Goal: Information Seeking & Learning: Check status

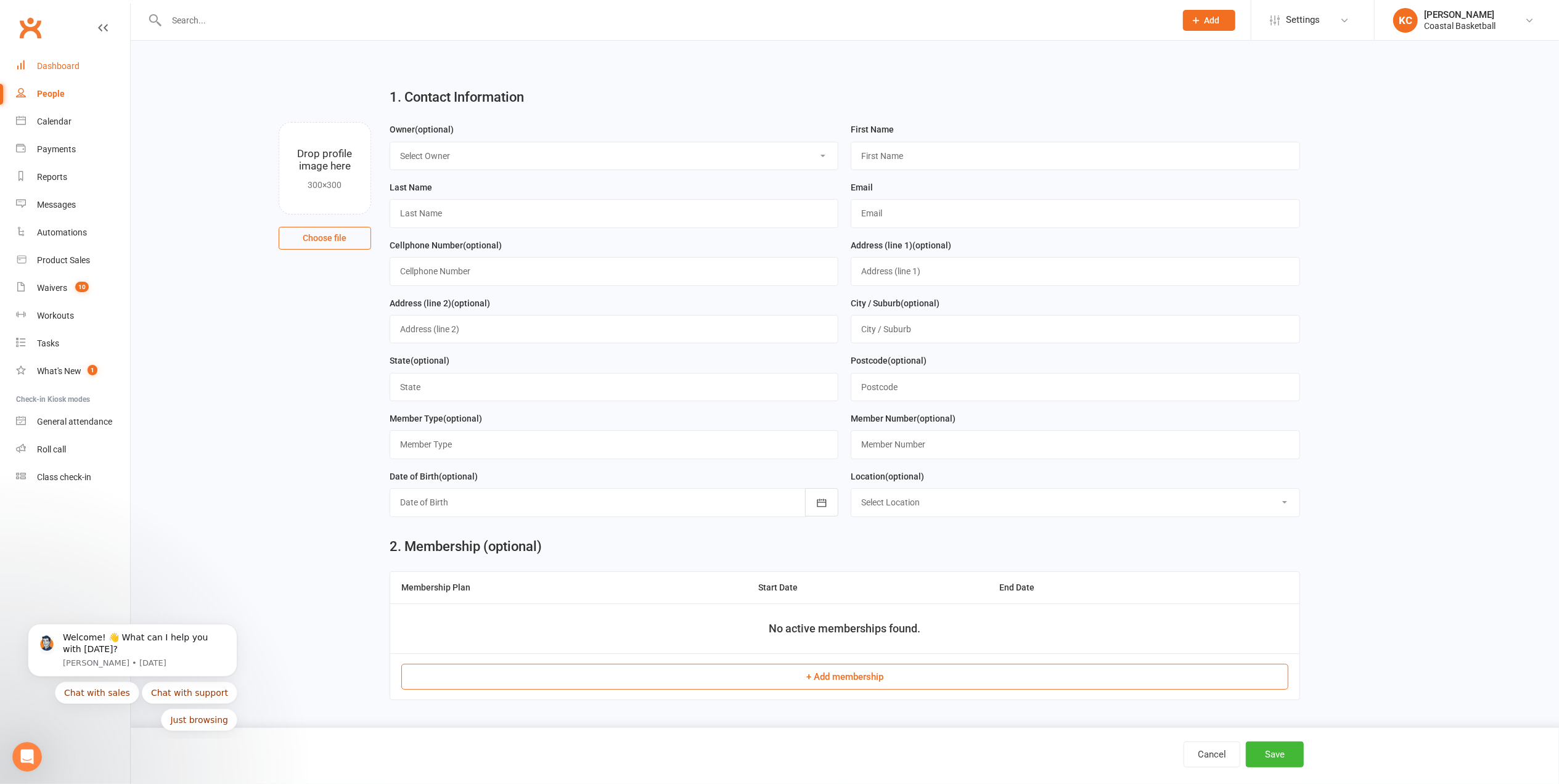
drag, startPoint x: 60, startPoint y: 60, endPoint x: 75, endPoint y: 74, distance: 20.5
click at [60, 60] on link "Dashboard" at bounding box center [72, 66] width 114 height 28
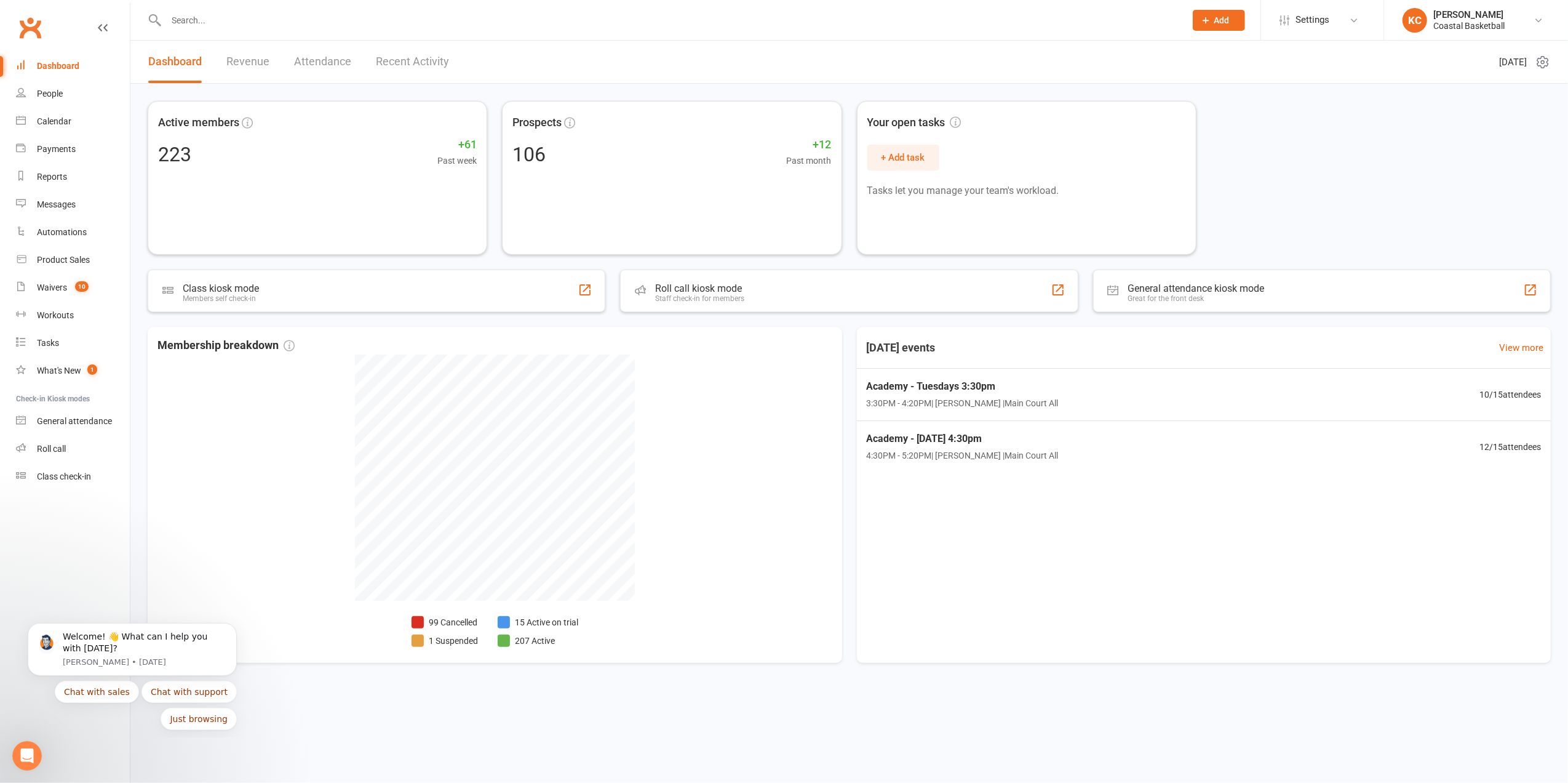
click at [225, 23] on input "text" at bounding box center [669, 20] width 1014 height 17
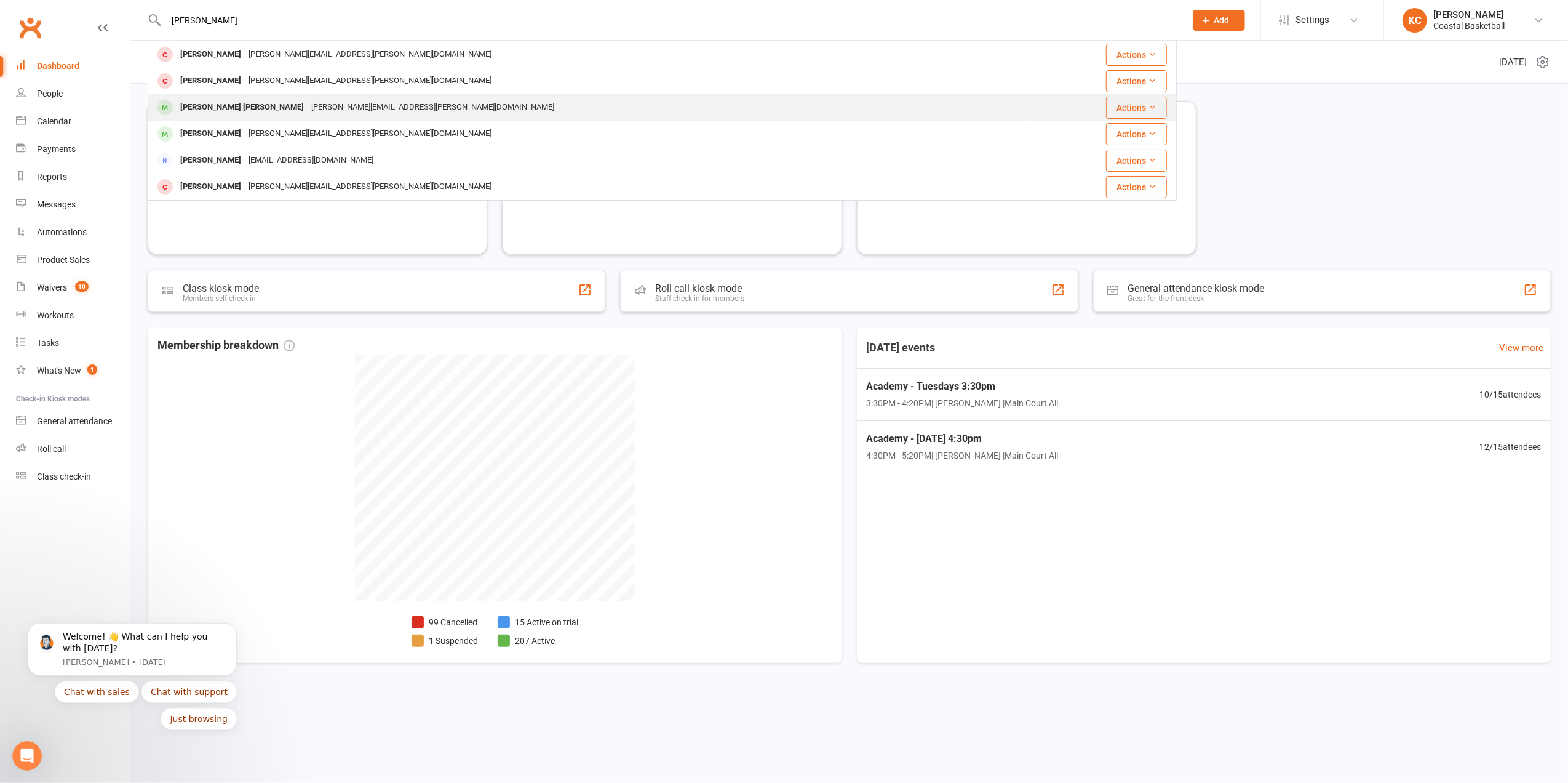
type input "[PERSON_NAME]"
click at [220, 107] on div "[PERSON_NAME] [PERSON_NAME]" at bounding box center [241, 107] width 131 height 18
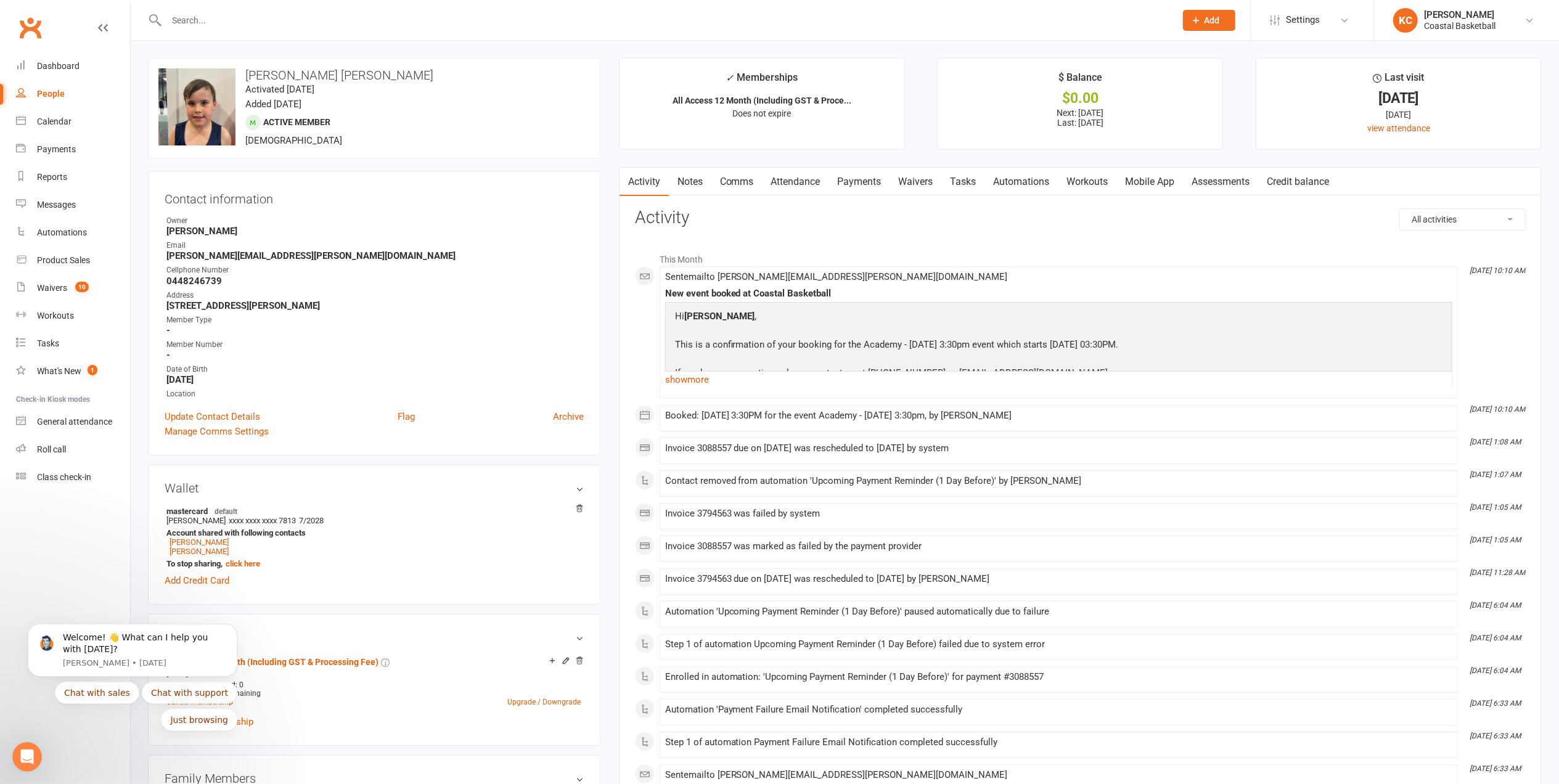
click at [876, 180] on link "Payments" at bounding box center [859, 182] width 61 height 29
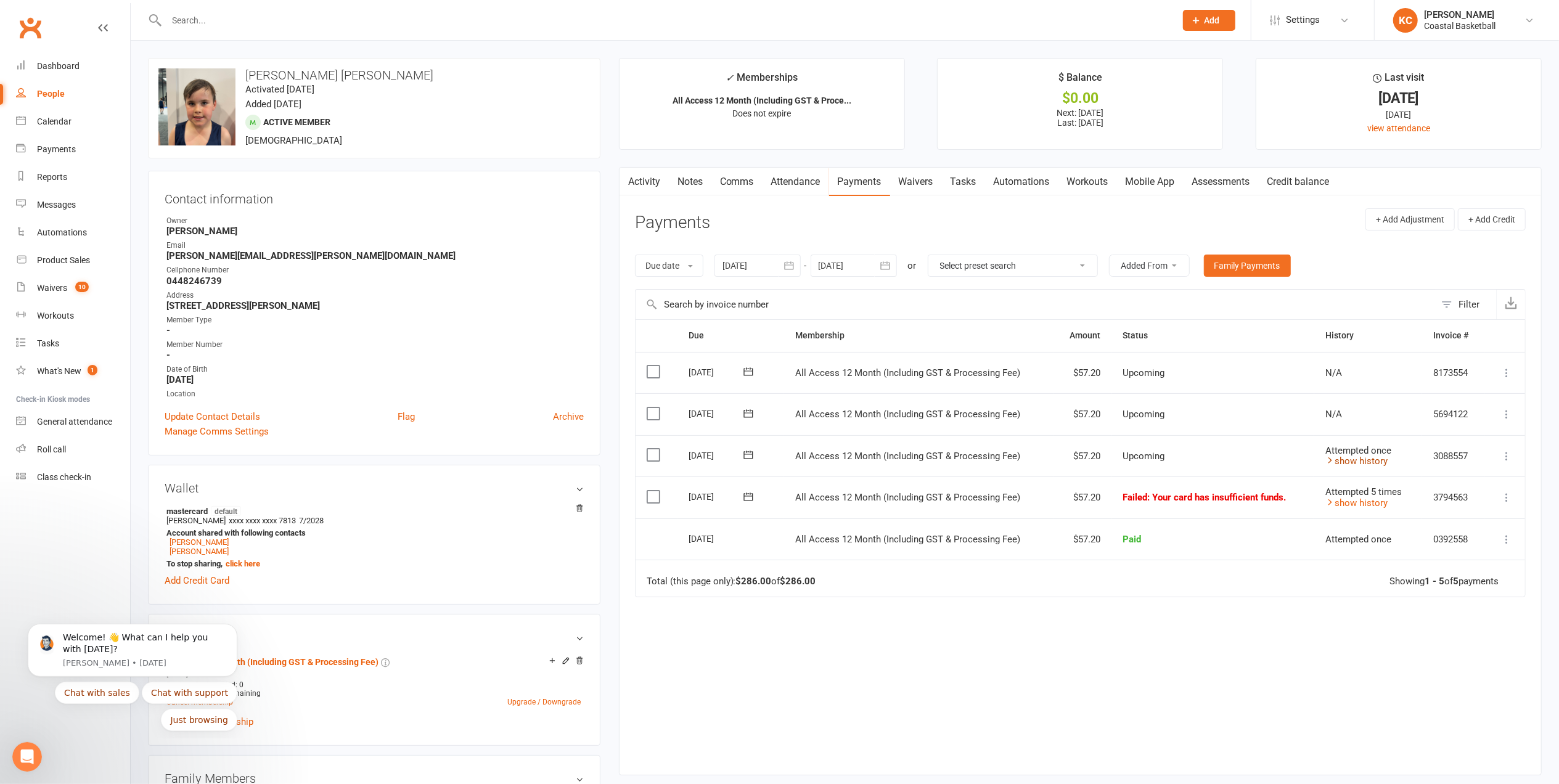
click at [1352, 459] on link "show history" at bounding box center [1356, 461] width 63 height 11
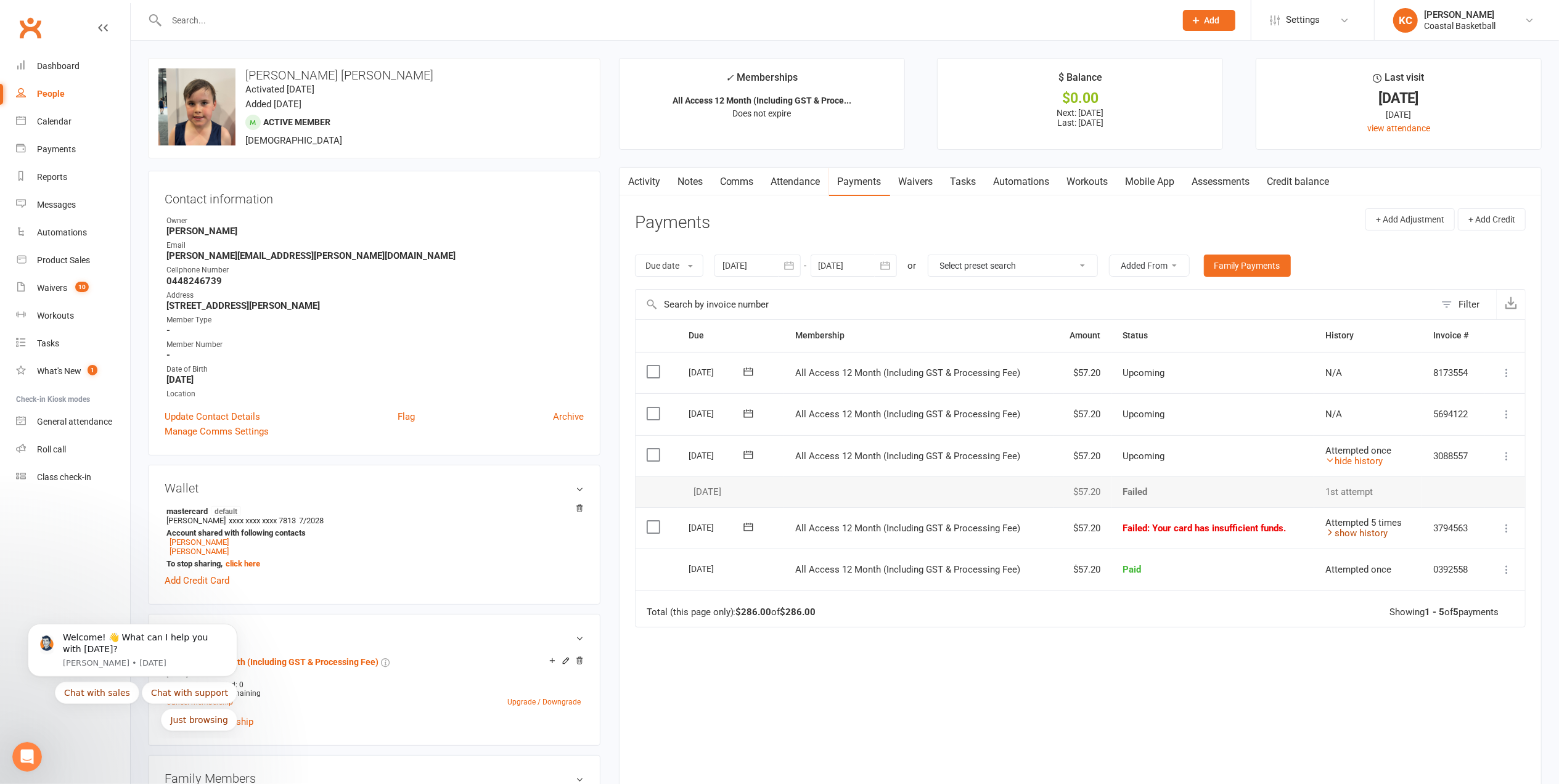
click at [1354, 535] on link "show history" at bounding box center [1356, 533] width 63 height 11
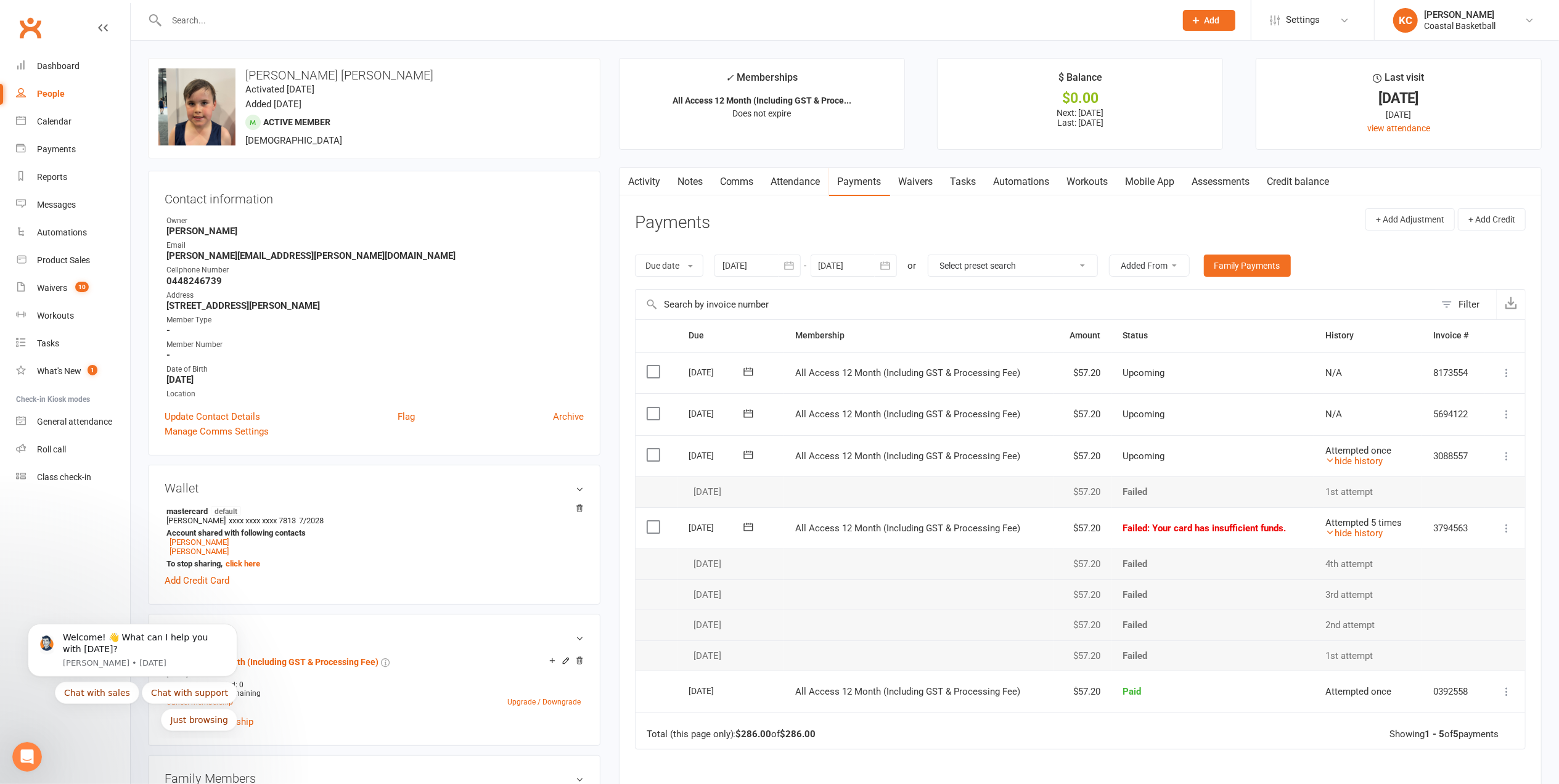
scroll to position [82, 0]
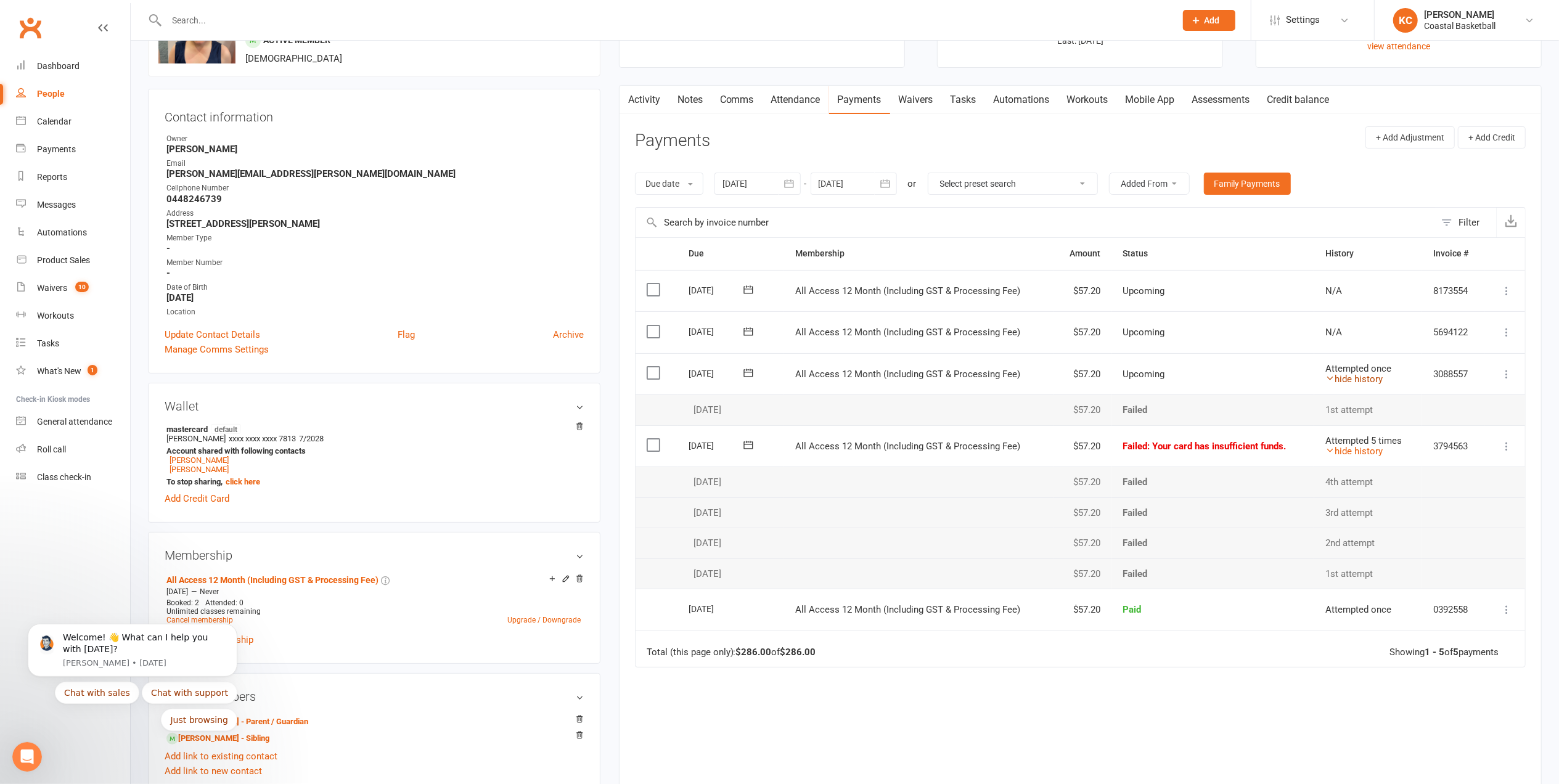
click at [1343, 375] on link "hide history" at bounding box center [1354, 379] width 57 height 11
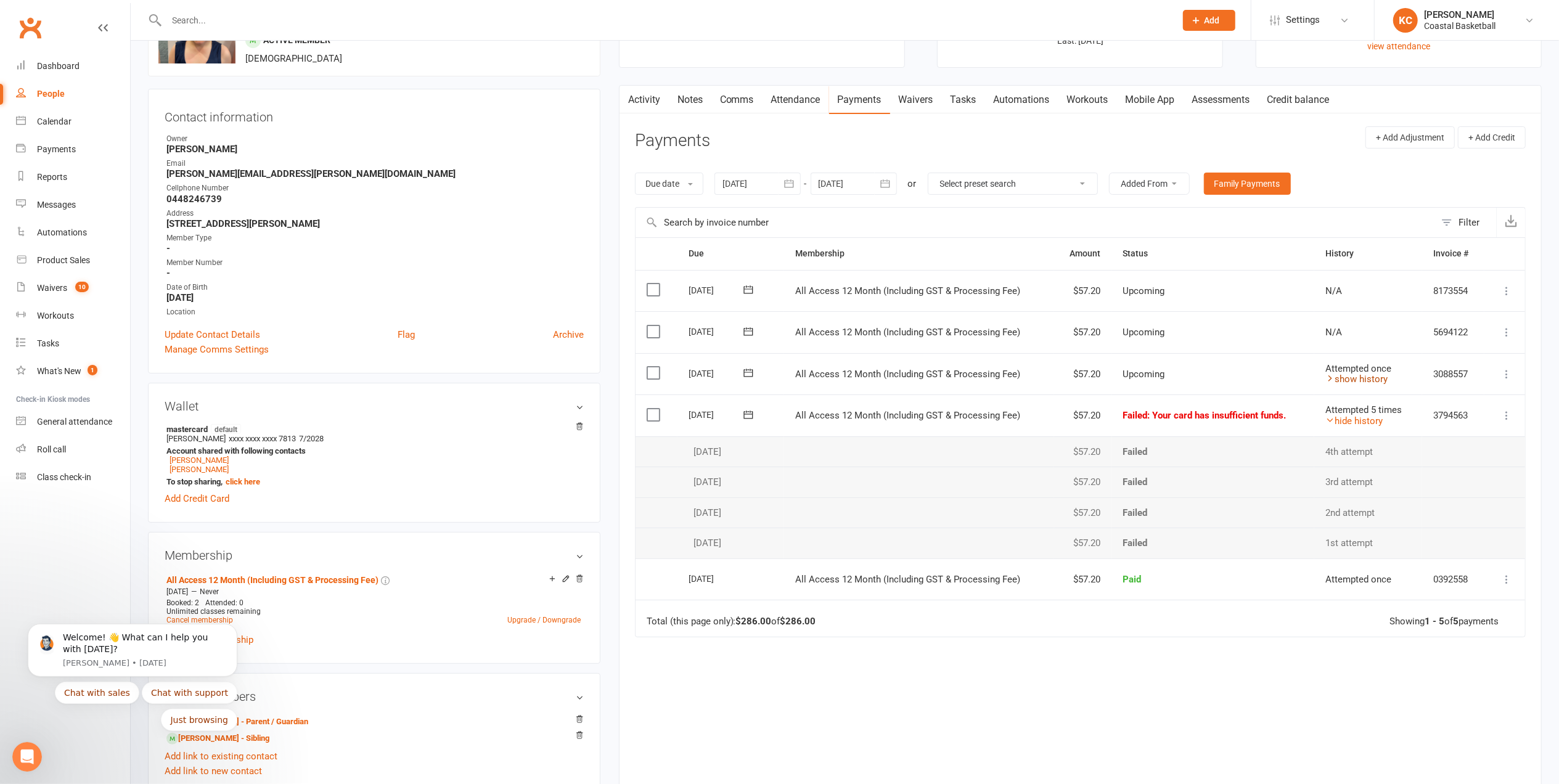
click at [1370, 378] on link "show history" at bounding box center [1356, 379] width 63 height 11
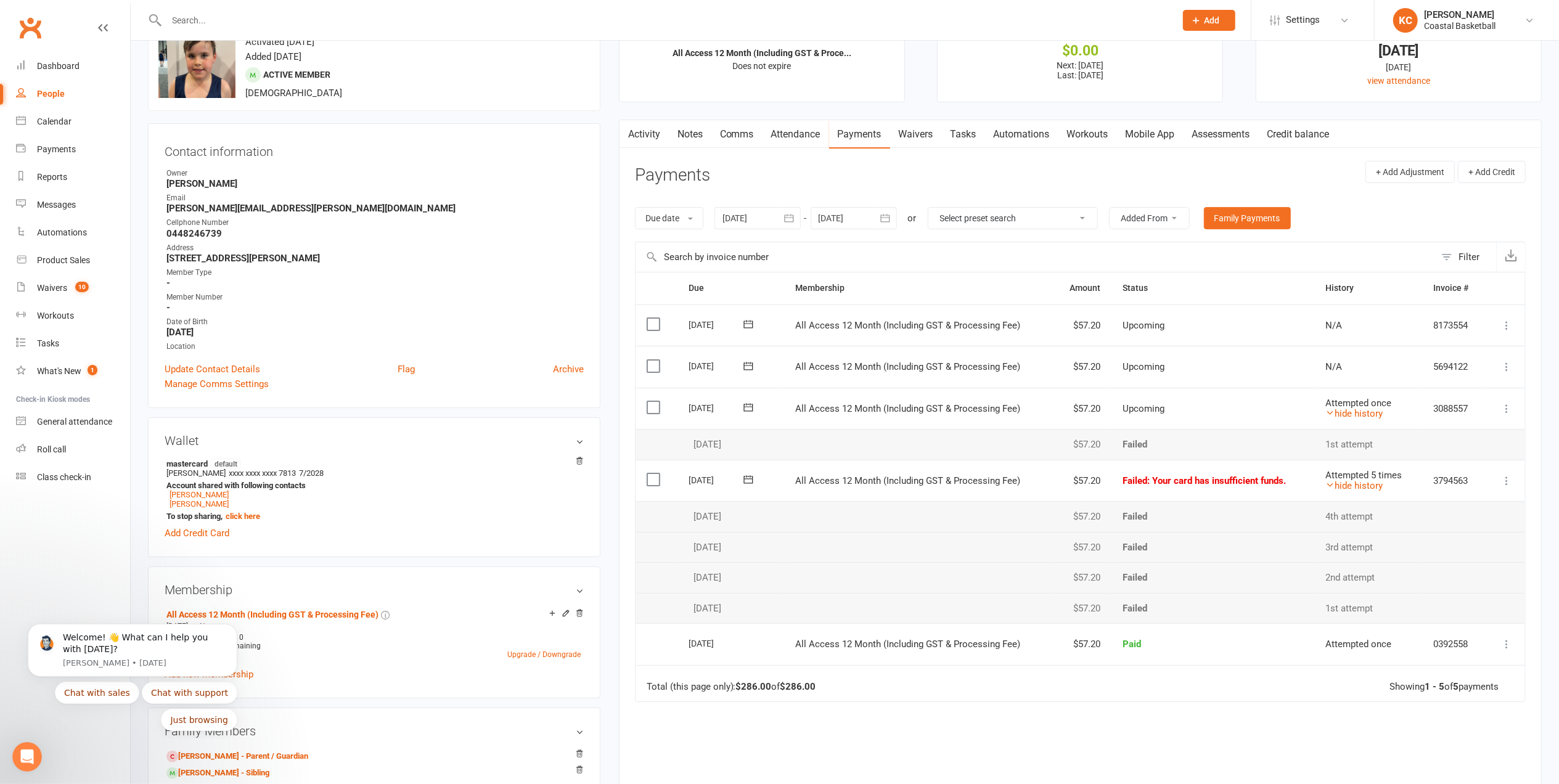
scroll to position [0, 0]
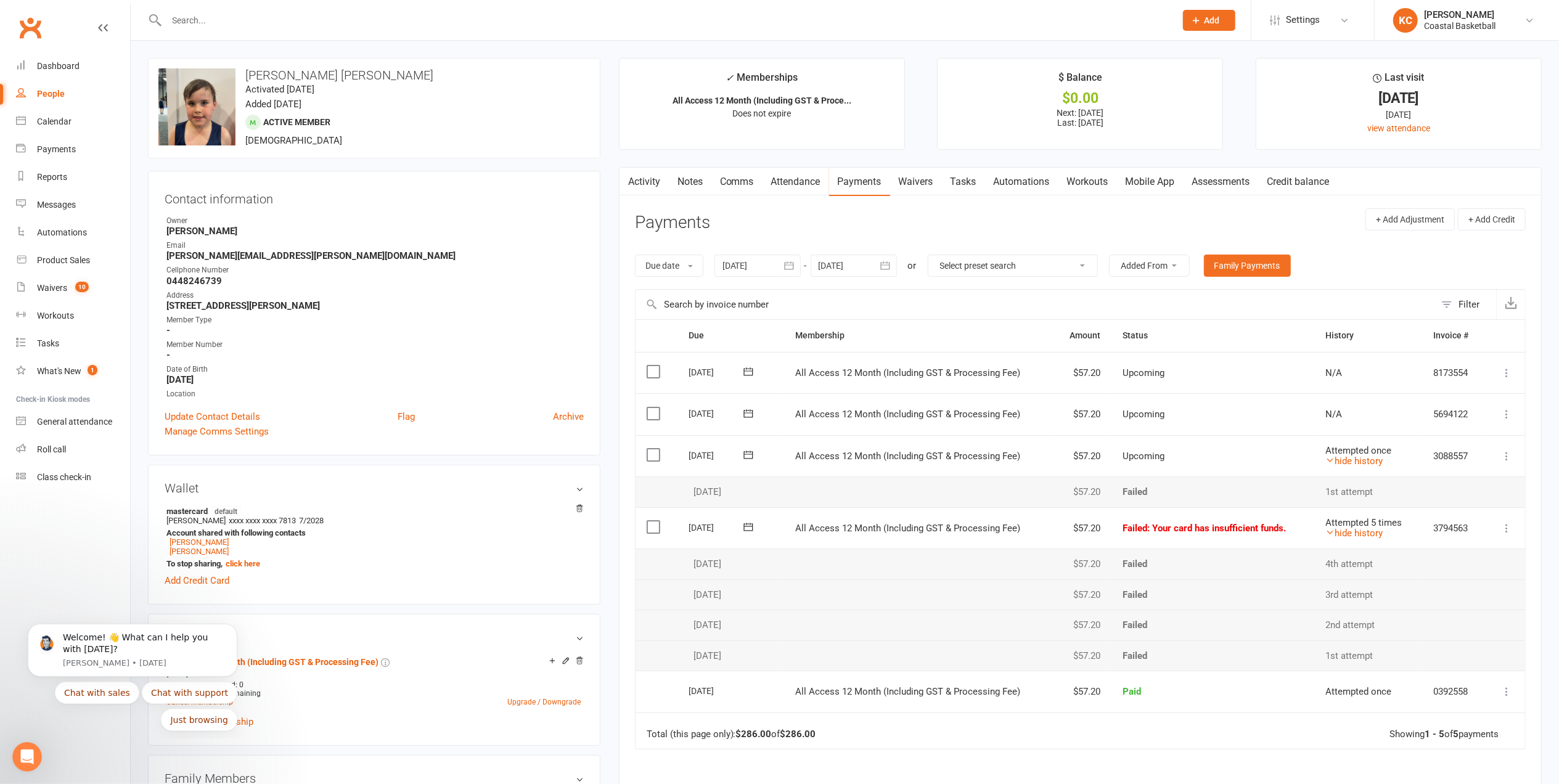
click at [225, 15] on input "text" at bounding box center [664, 20] width 1004 height 17
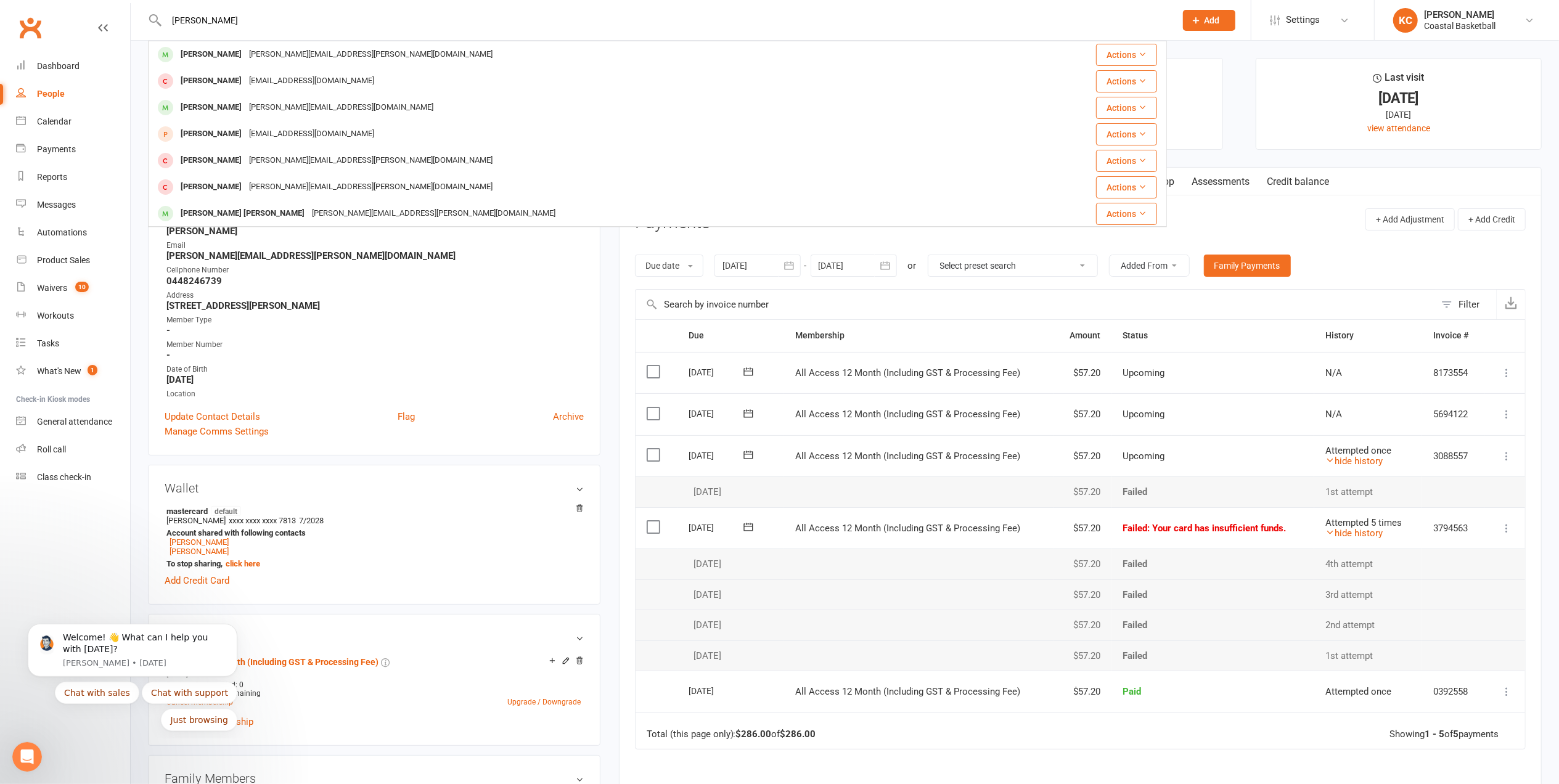
type input "[PERSON_NAME]"
click at [218, 50] on div "[PERSON_NAME]" at bounding box center [210, 54] width 69 height 18
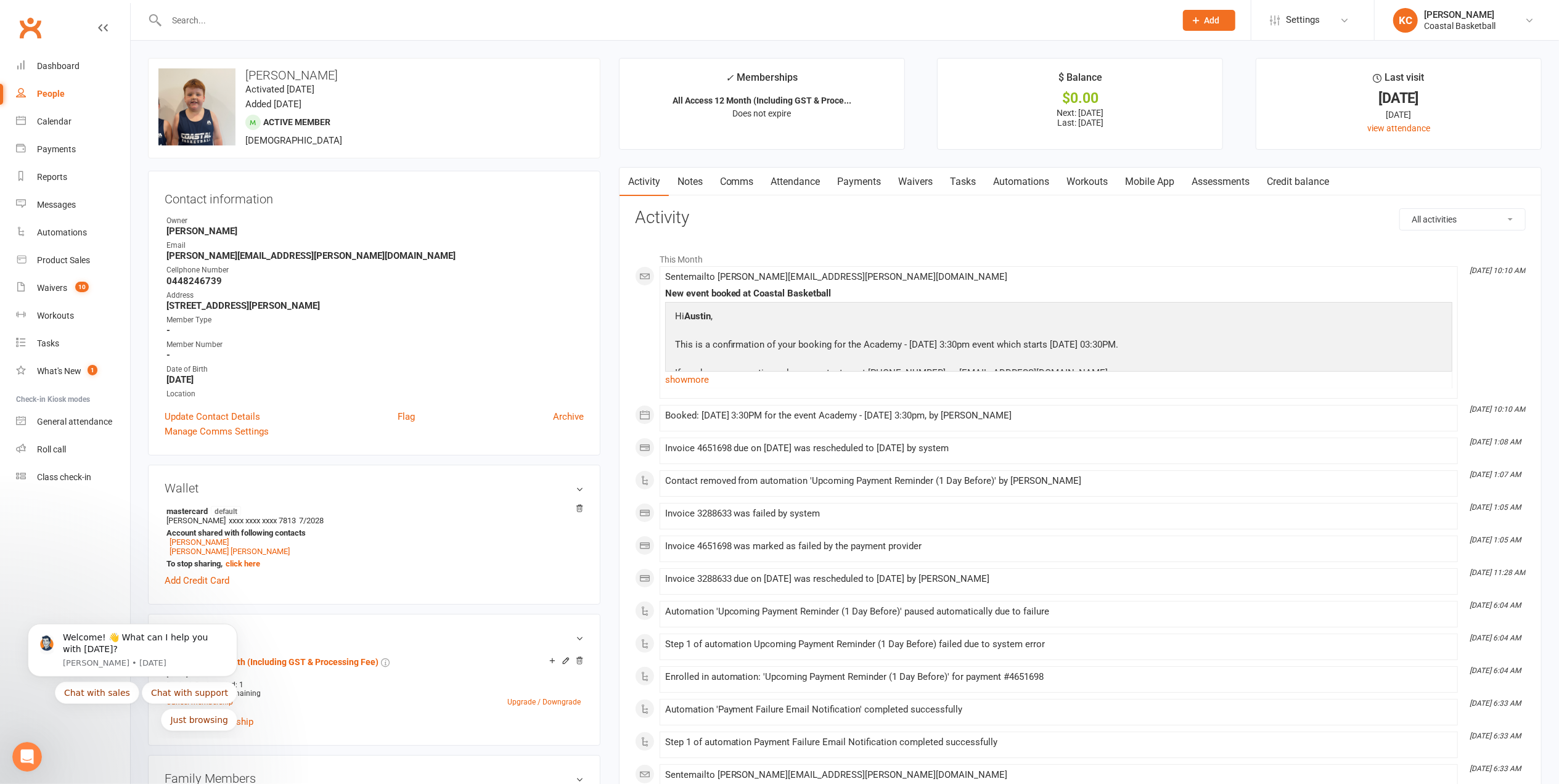
click at [861, 188] on link "Payments" at bounding box center [859, 182] width 61 height 29
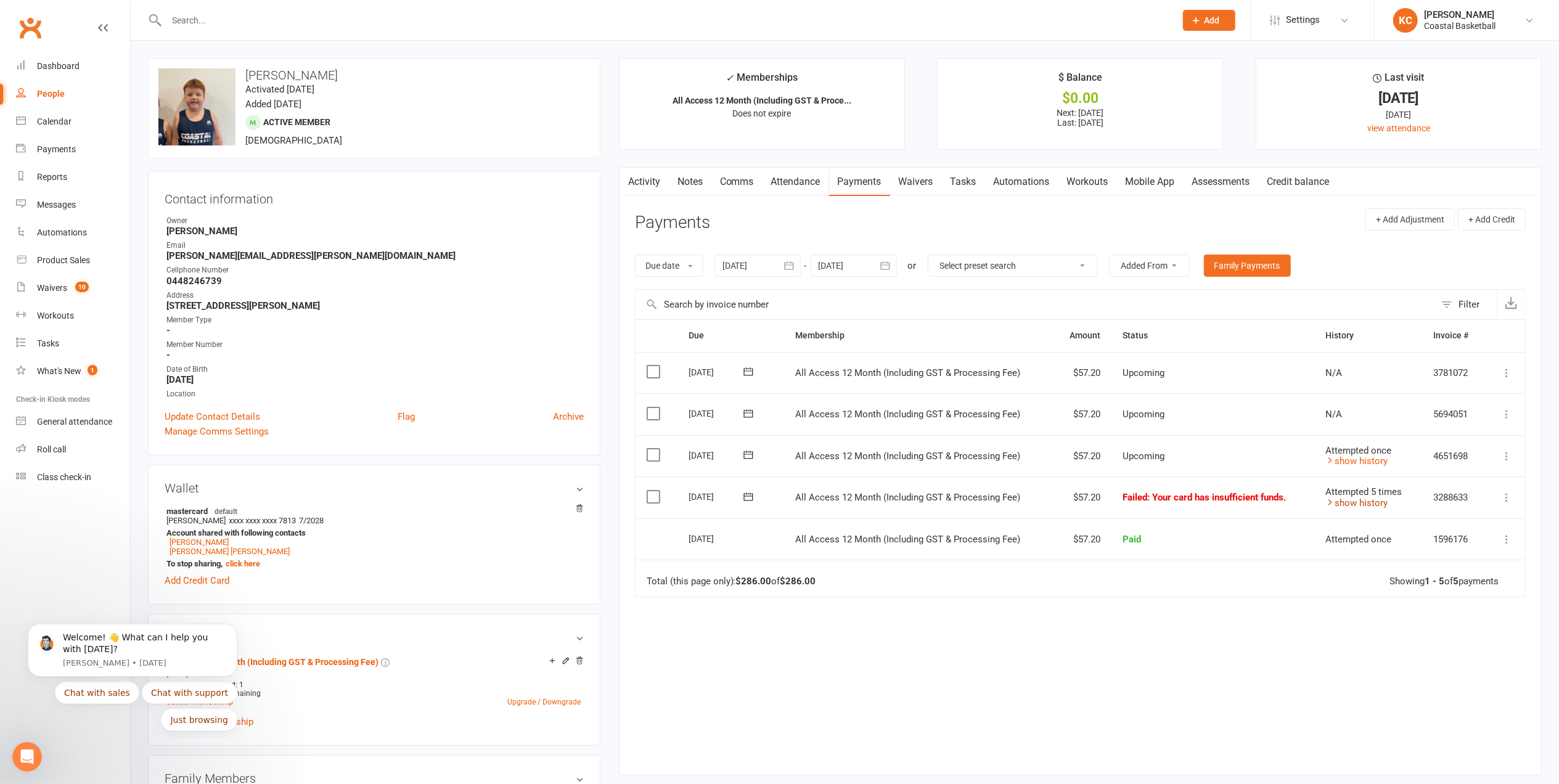
click at [1325, 502] on icon at bounding box center [1329, 502] width 10 height 10
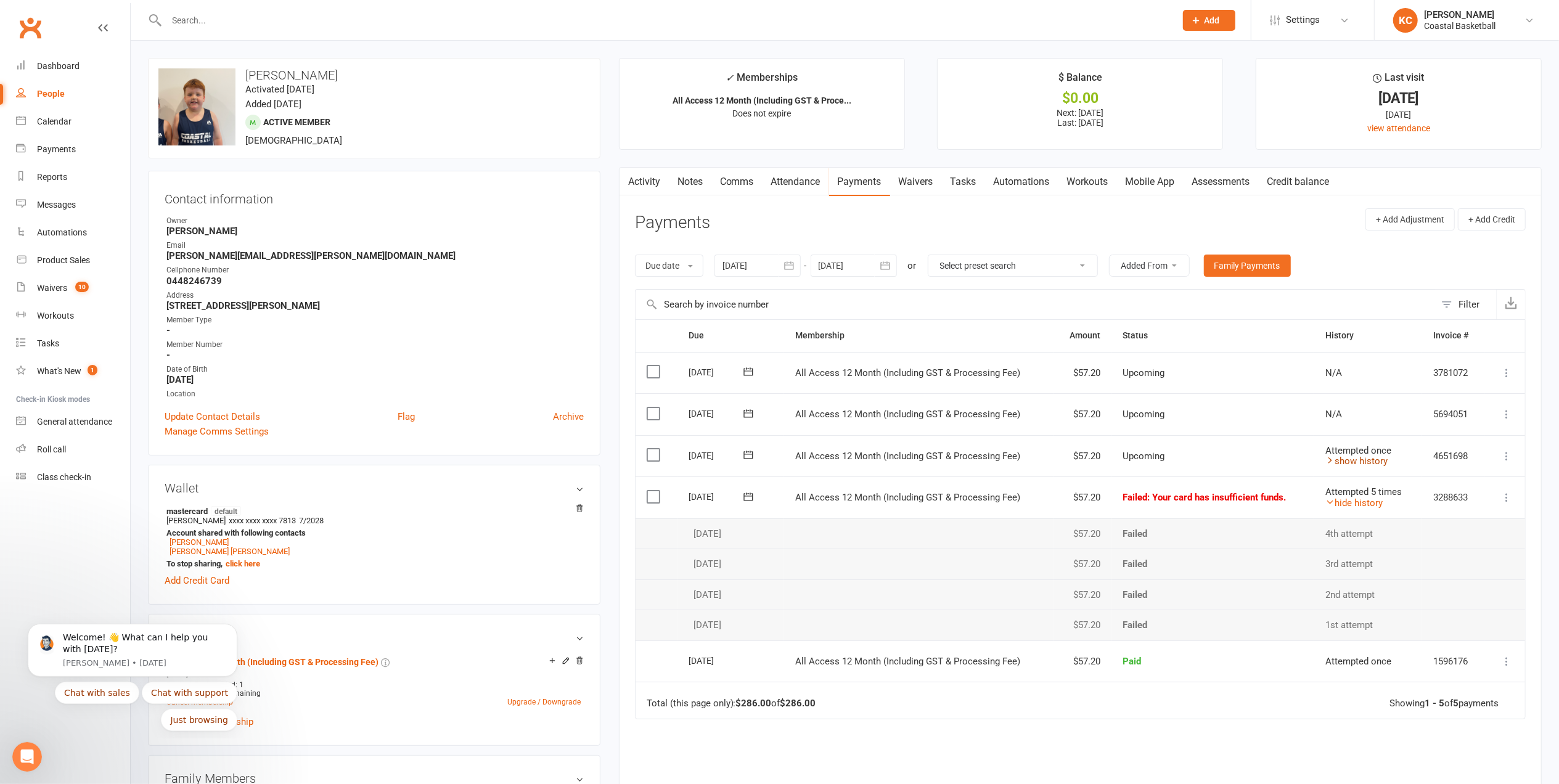
click at [1375, 462] on link "show history" at bounding box center [1356, 461] width 63 height 11
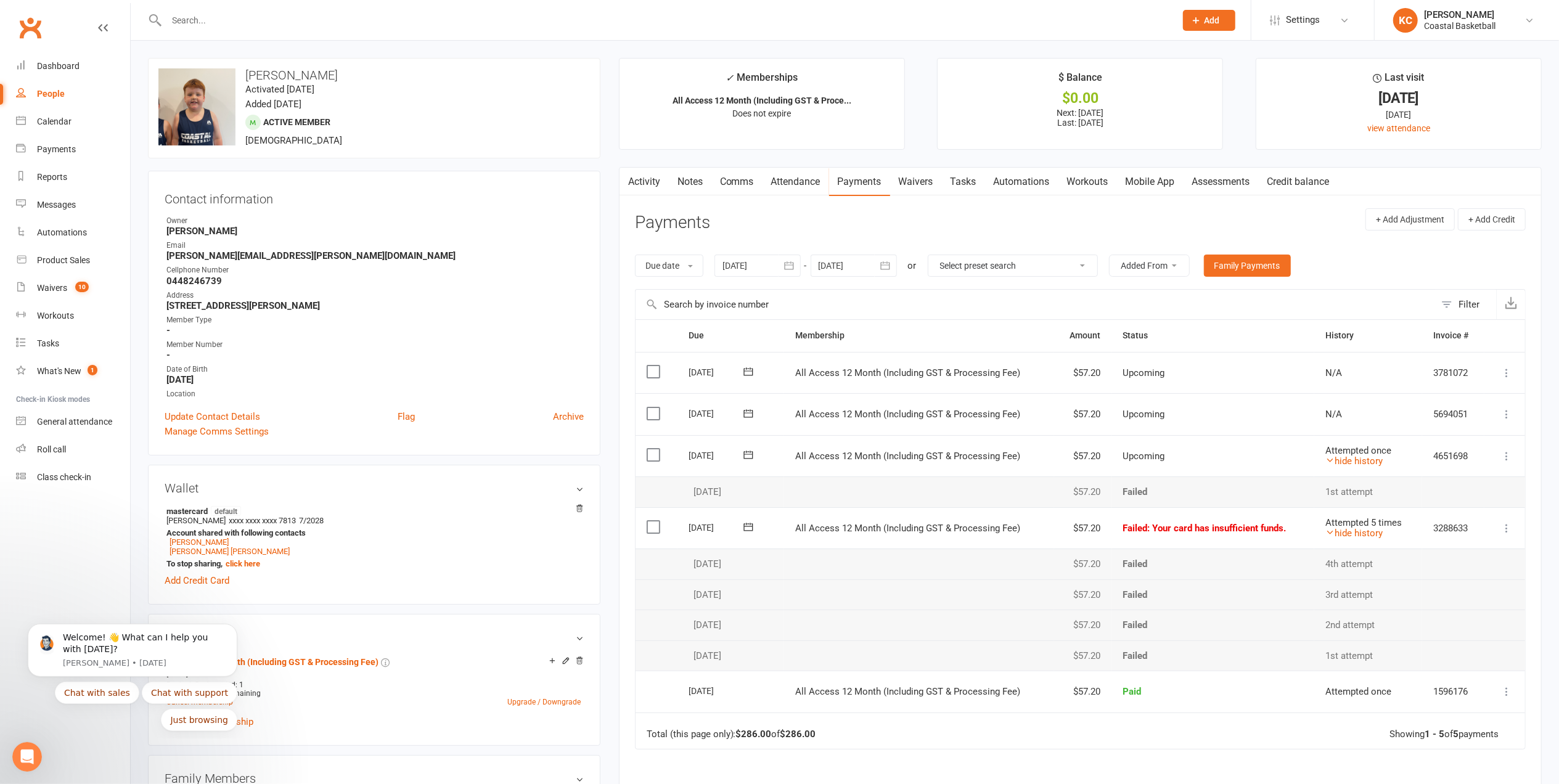
click at [644, 183] on link "Activity" at bounding box center [643, 182] width 50 height 29
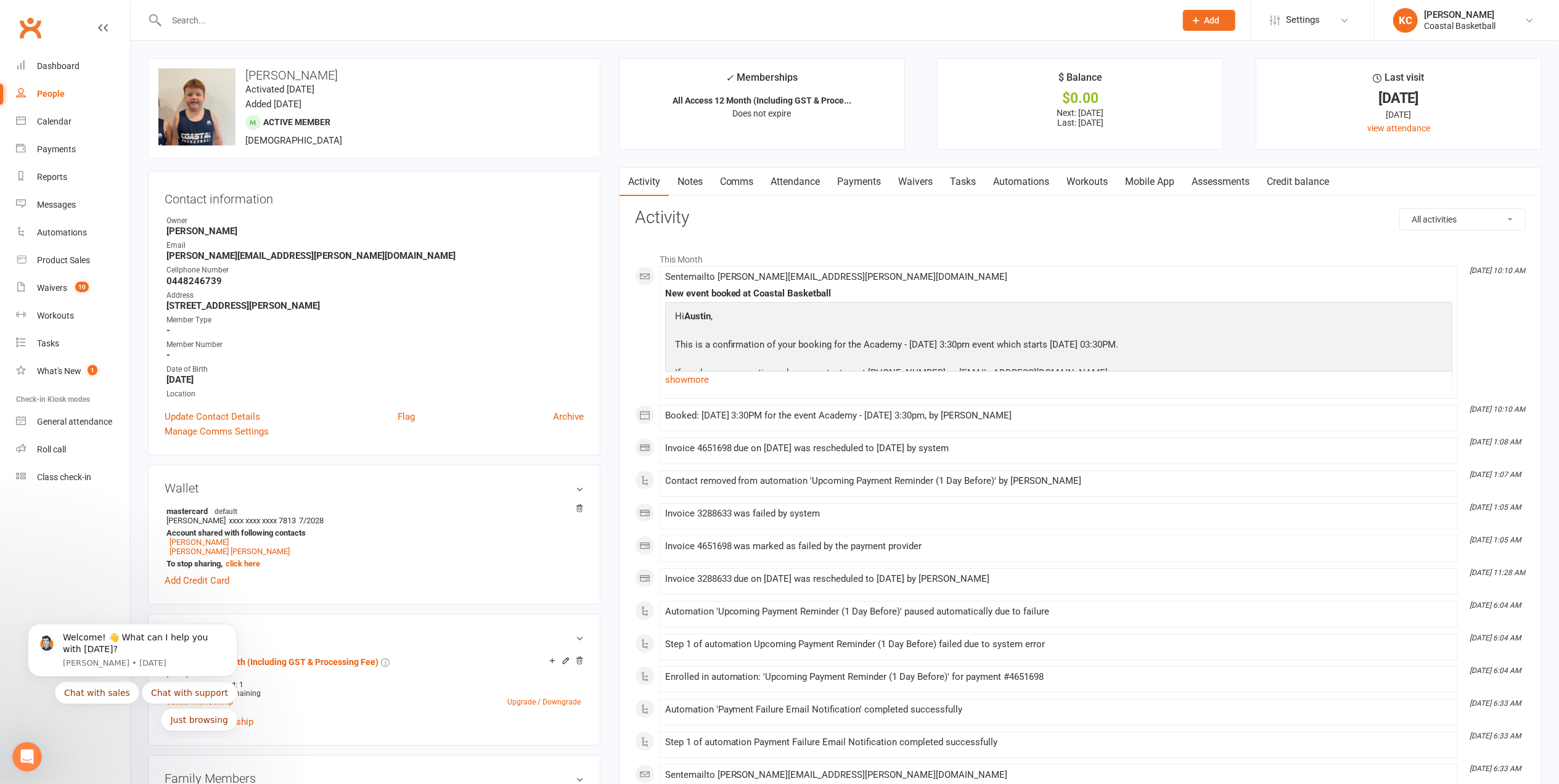
click at [909, 183] on link "Waivers" at bounding box center [916, 182] width 52 height 29
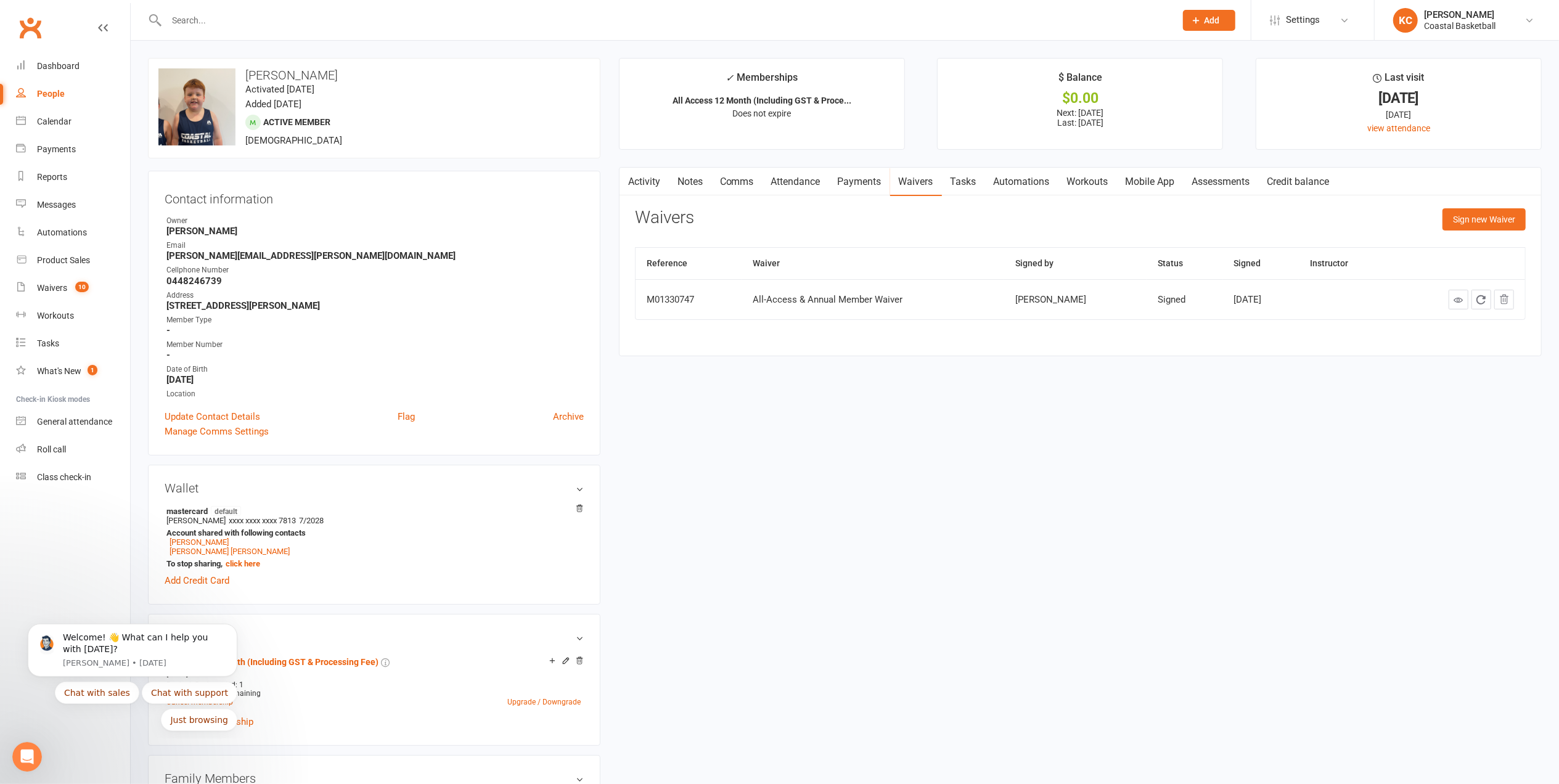
drag, startPoint x: 631, startPoint y: 179, endPoint x: 626, endPoint y: 200, distance: 21.6
click at [631, 178] on button "button" at bounding box center [627, 182] width 16 height 28
click at [644, 183] on link "Activity" at bounding box center [643, 182] width 50 height 29
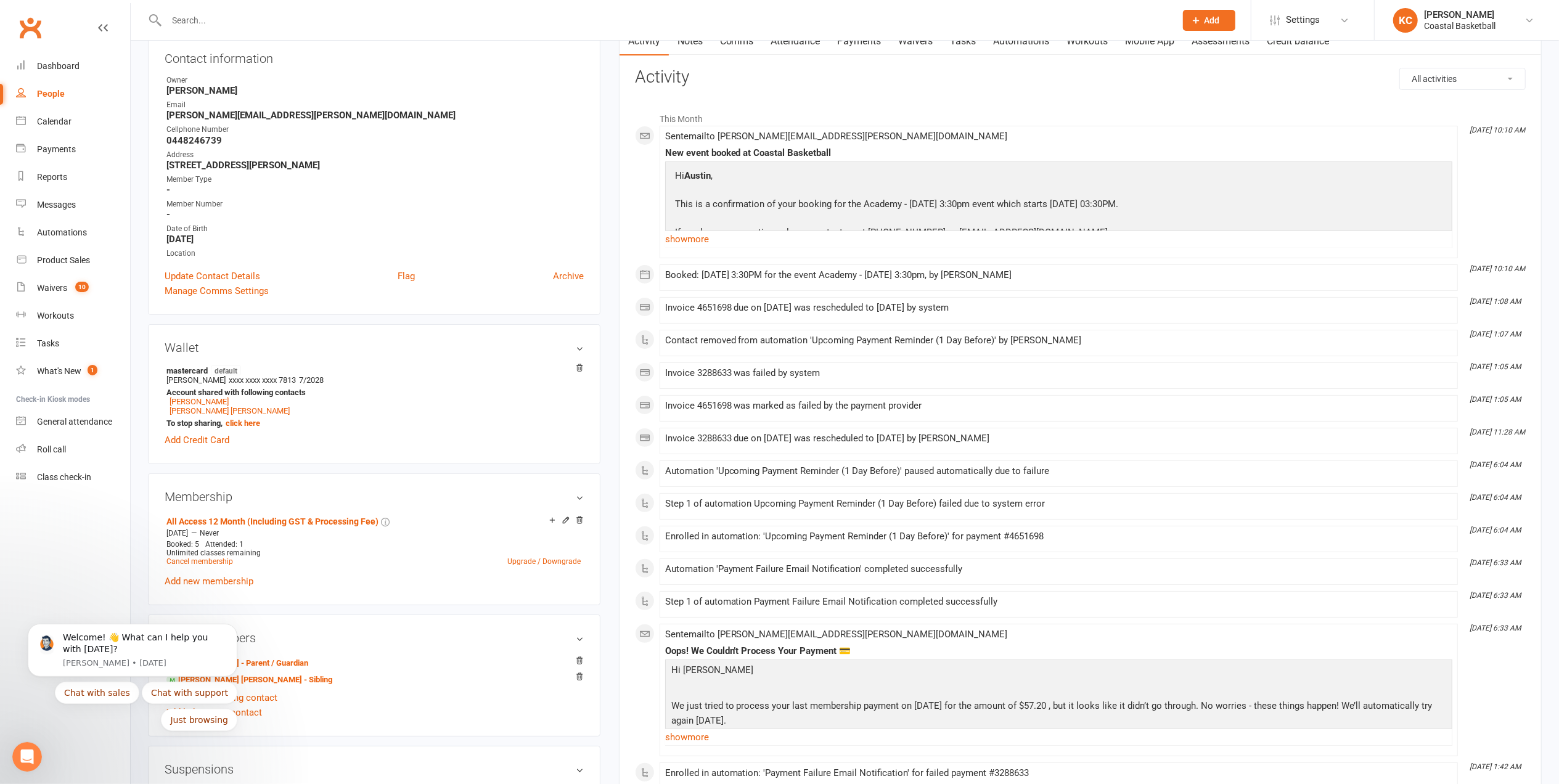
scroll to position [164, 0]
